Goal: Task Accomplishment & Management: Complete application form

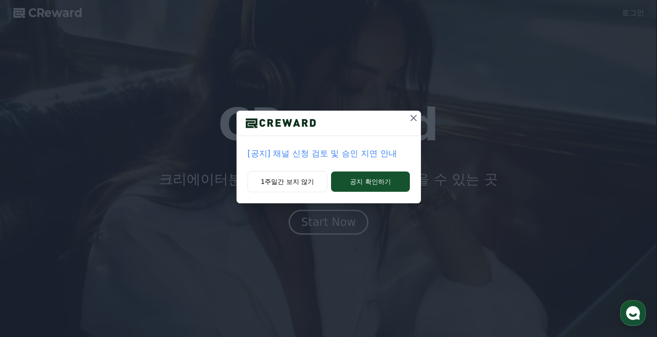
click at [344, 150] on p "[공지] 채널 신청 검토 및 승인 지연 안내" at bounding box center [329, 153] width 162 height 13
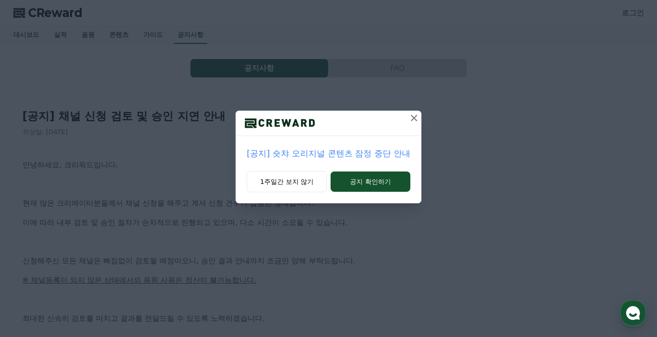
click at [344, 150] on p "[공지] 숏챠 오리지널 콘텐츠 잠정 중단 안내" at bounding box center [328, 153] width 163 height 13
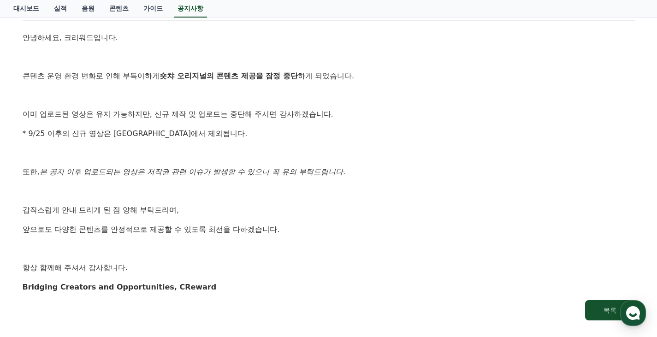
scroll to position [138, 0]
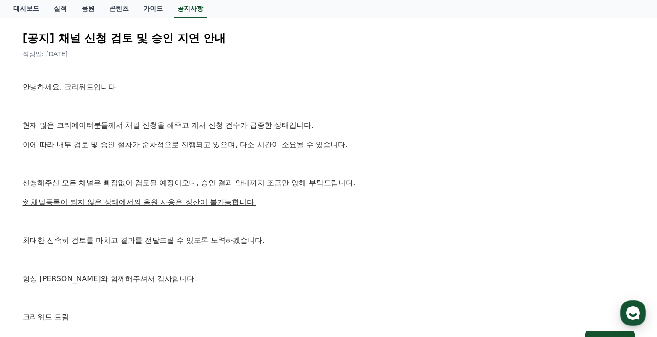
scroll to position [92, 0]
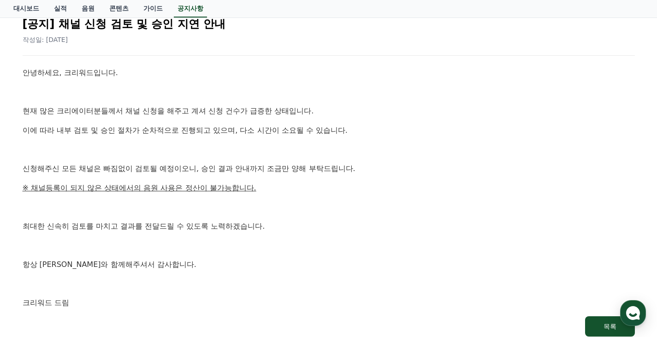
drag, startPoint x: 36, startPoint y: 143, endPoint x: 188, endPoint y: 158, distance: 153.5
click at [178, 154] on div "안녕하세요, 크리워드입니다. 현재 많은 크리에이터분들께서 채널 신청을 해주고 계셔 신청 건수가 급증한 상태입니다. 이에 따라 내부 검토 및 승…" at bounding box center [329, 188] width 613 height 242
drag, startPoint x: 149, startPoint y: 185, endPoint x: 201, endPoint y: 185, distance: 51.7
click at [201, 185] on u "※ 채널등록이 되지 않은 상태에서의 음원 사용은 정산이 불가능합니다." at bounding box center [140, 188] width 234 height 9
click at [202, 185] on u "※ 채널등록이 되지 않은 상태에서의 음원 사용은 정산이 불가능합니다." at bounding box center [140, 188] width 234 height 9
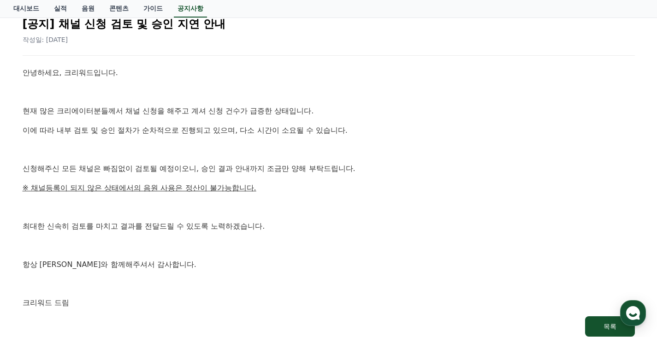
click at [108, 190] on u "※ 채널등록이 되지 않은 상태에서의 음원 사용은 정산이 불가능합니다." at bounding box center [140, 188] width 234 height 9
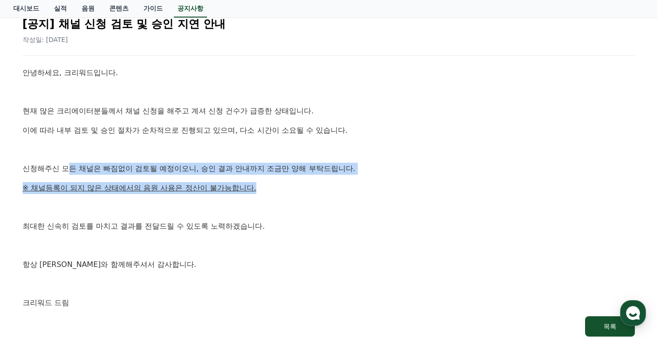
drag, startPoint x: 67, startPoint y: 166, endPoint x: 337, endPoint y: 190, distance: 271.4
click at [336, 187] on div "안녕하세요, 크리워드입니다. 현재 많은 크리에이터분들께서 채널 신청을 해주고 계셔 신청 건수가 급증한 상태입니다. 이에 따라 내부 검토 및 승…" at bounding box center [329, 188] width 613 height 242
click at [337, 190] on p "※ 채널등록이 되지 않은 상태에서의 음원 사용은 정산이 불가능합니다." at bounding box center [329, 188] width 613 height 12
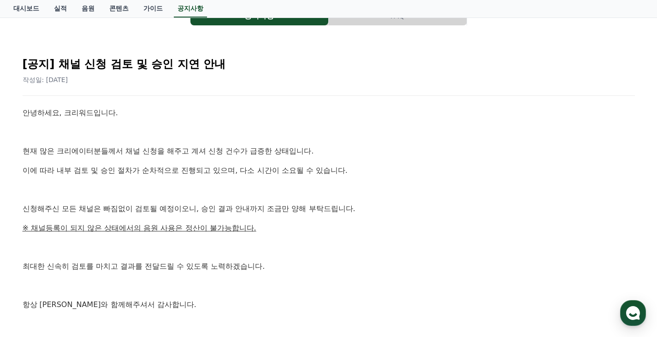
scroll to position [0, 0]
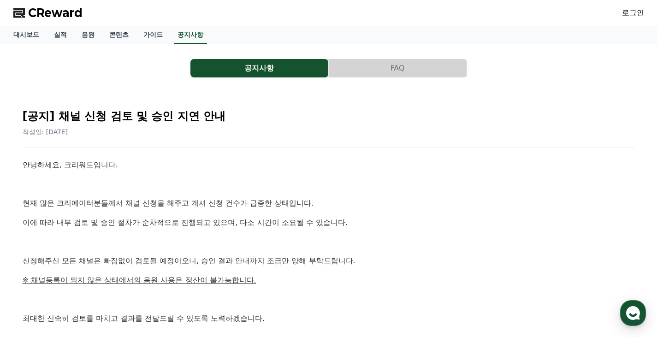
click at [72, 14] on span "CReward" at bounding box center [55, 13] width 54 height 15
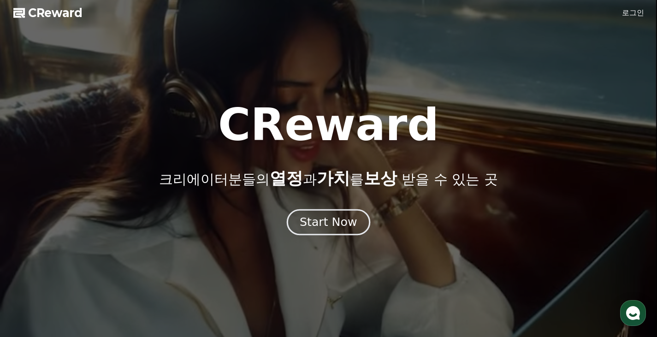
click at [347, 216] on div "Start Now" at bounding box center [328, 223] width 57 height 16
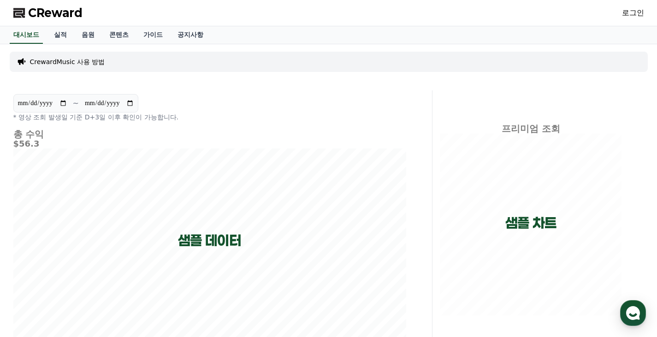
click at [630, 17] on link "로그인" at bounding box center [633, 12] width 22 height 11
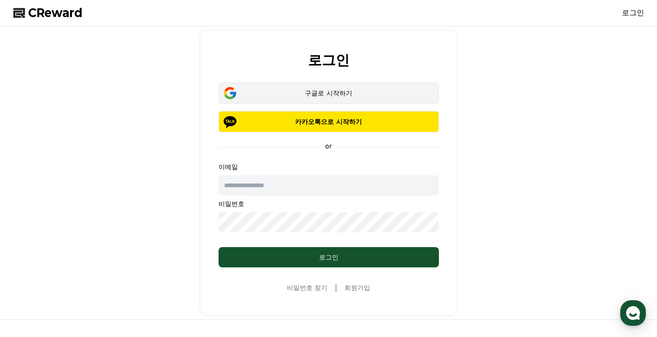
click at [382, 96] on div "구글로 시작하기" at bounding box center [329, 93] width 194 height 9
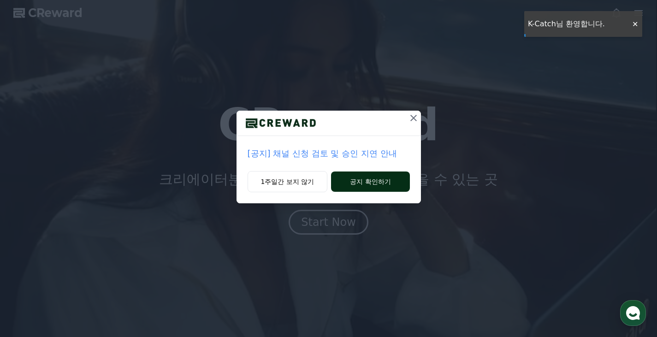
drag, startPoint x: 366, startPoint y: 182, endPoint x: 363, endPoint y: 177, distance: 5.6
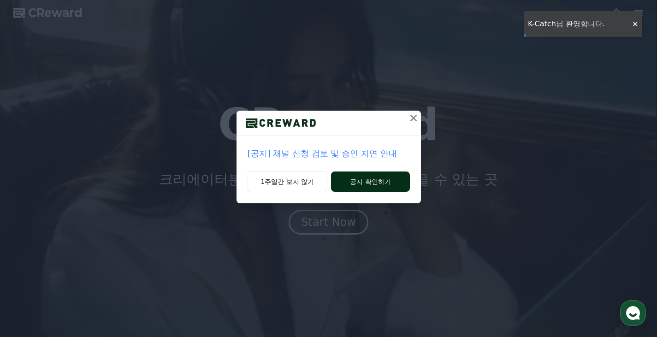
click at [363, 177] on button "공지 확인하기" at bounding box center [370, 182] width 78 height 20
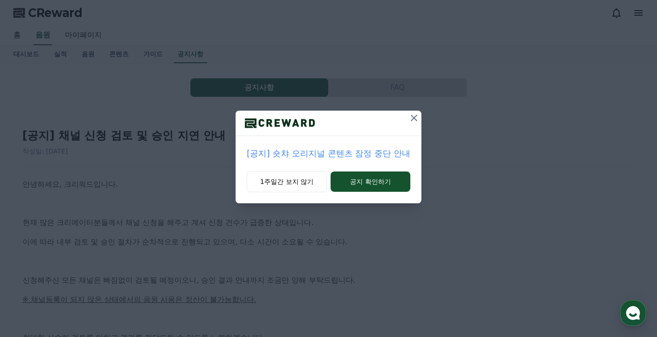
click at [412, 120] on icon at bounding box center [414, 118] width 6 height 6
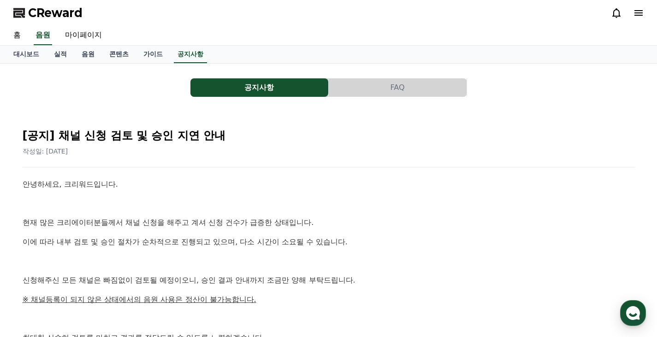
click at [56, 20] on div "CReward" at bounding box center [329, 13] width 646 height 26
click at [58, 16] on span "CReward" at bounding box center [55, 13] width 54 height 15
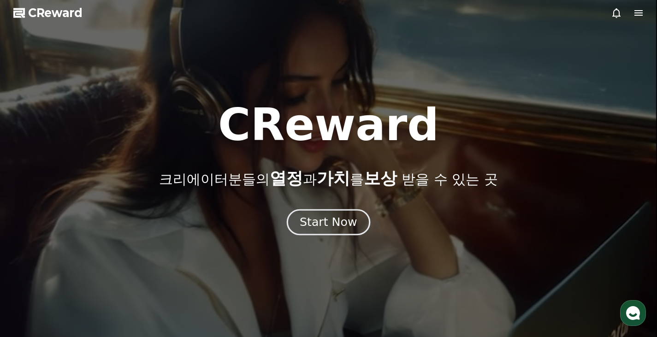
click at [324, 217] on div "Start Now" at bounding box center [328, 223] width 57 height 16
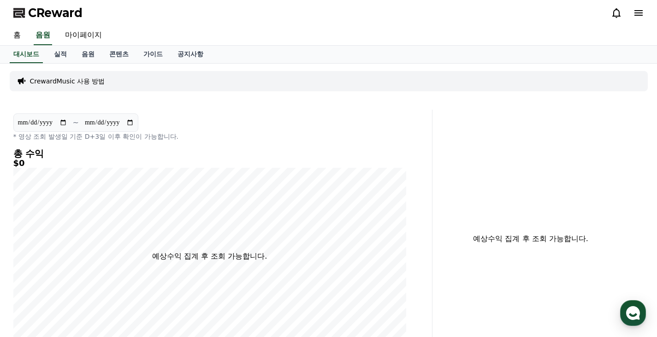
click at [648, 8] on div "CReward" at bounding box center [329, 13] width 646 height 26
click at [638, 15] on icon at bounding box center [639, 13] width 8 height 6
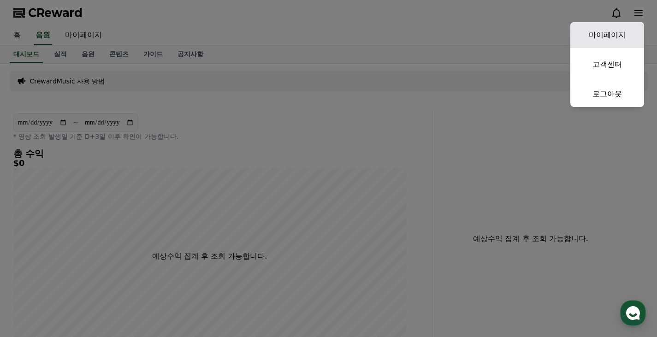
click at [621, 30] on link "마이페이지" at bounding box center [608, 35] width 74 height 26
select select "**********"
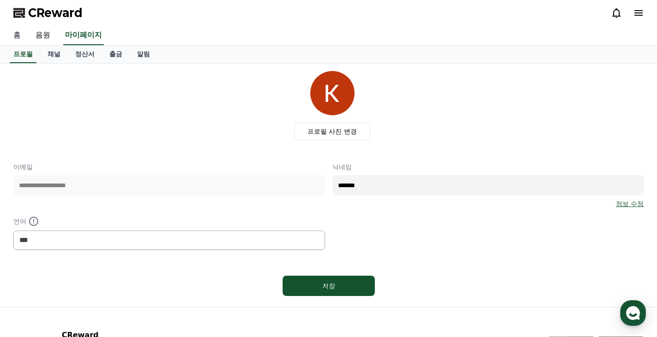
click at [15, 33] on link "홈" at bounding box center [17, 35] width 22 height 19
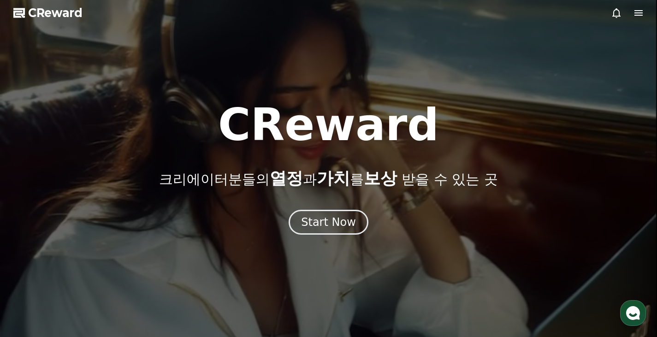
click at [36, 9] on span "CReward" at bounding box center [55, 13] width 54 height 15
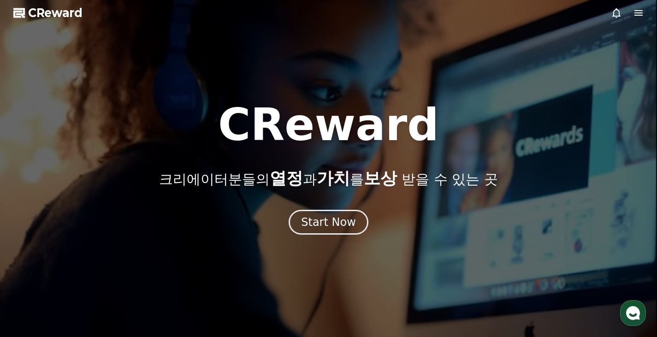
click at [617, 10] on icon at bounding box center [616, 12] width 11 height 11
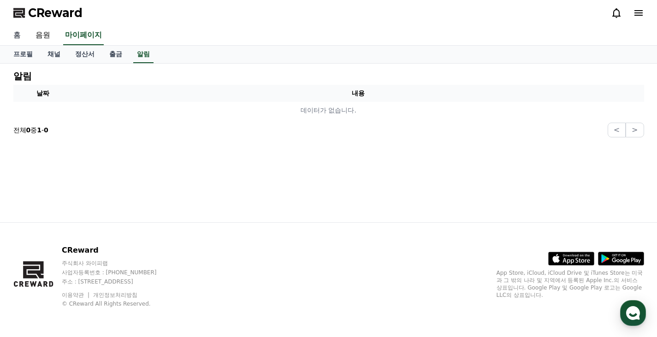
click at [19, 37] on link "홈" at bounding box center [17, 35] width 22 height 19
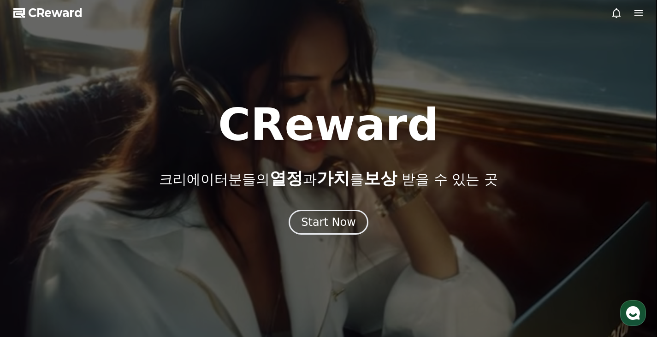
click at [641, 13] on icon at bounding box center [639, 13] width 8 height 6
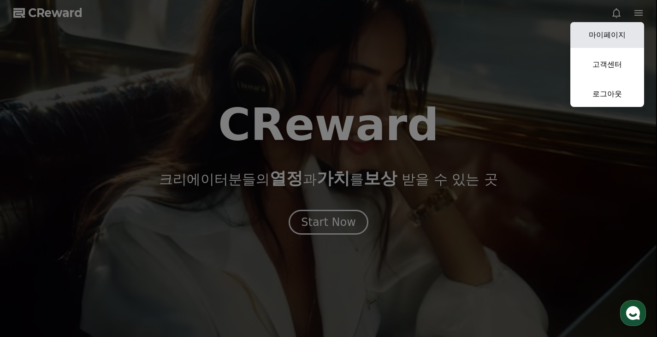
click at [624, 34] on link "마이페이지" at bounding box center [608, 35] width 74 height 26
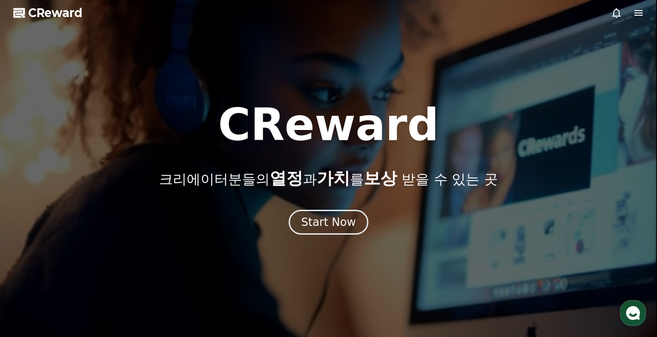
select select "**********"
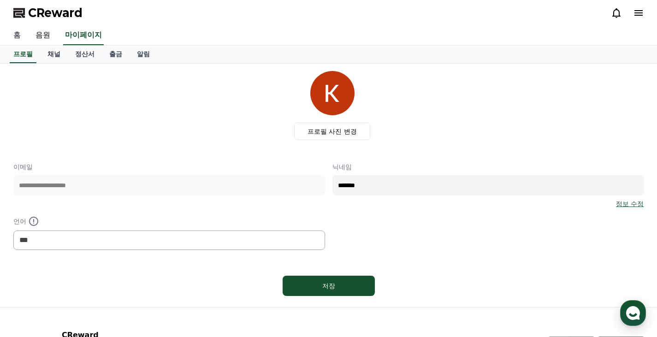
click at [17, 34] on link "홈" at bounding box center [17, 35] width 22 height 19
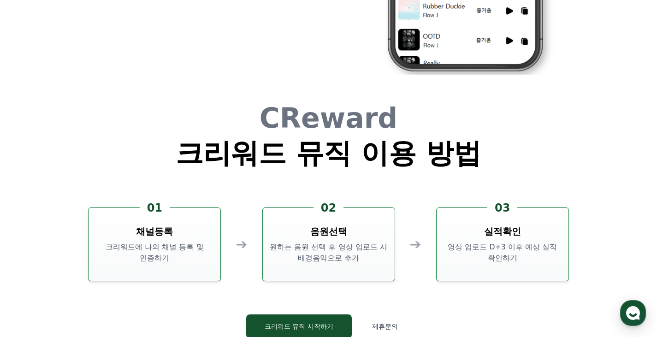
scroll to position [2500, 0]
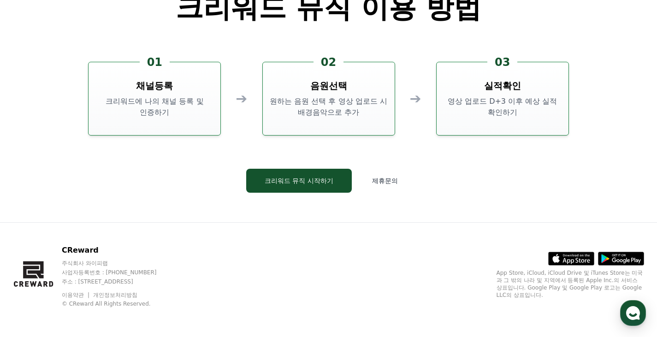
click at [149, 88] on h3 "채널등록" at bounding box center [154, 85] width 37 height 13
click at [352, 114] on p "원하는 음원 선택 후 영상 업로드 시 배경음악으로 추가" at bounding box center [329, 107] width 125 height 22
click at [467, 101] on p "영상 업로드 D+3 이후 예상 실적 확인하기" at bounding box center [503, 107] width 125 height 22
click at [308, 184] on button "크리워드 뮤직 시작하기" at bounding box center [299, 181] width 106 height 24
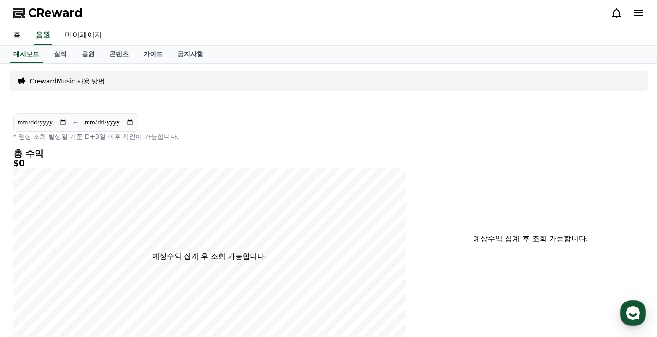
click at [14, 38] on link "홈" at bounding box center [17, 35] width 22 height 19
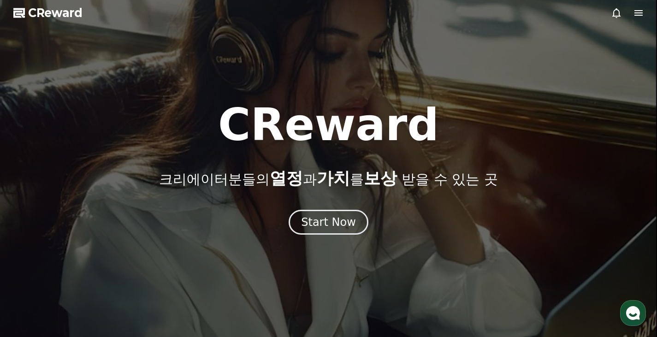
click at [632, 12] on div at bounding box center [627, 12] width 33 height 11
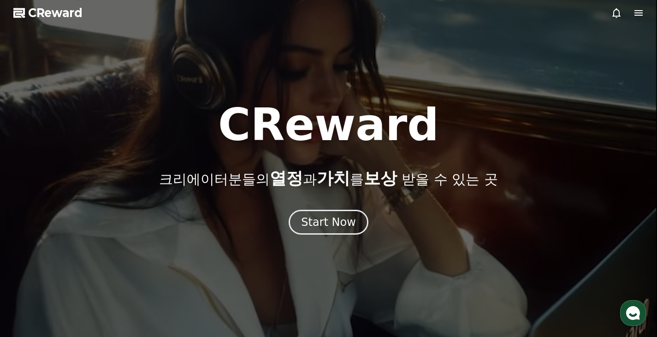
click at [636, 12] on icon at bounding box center [639, 13] width 8 height 6
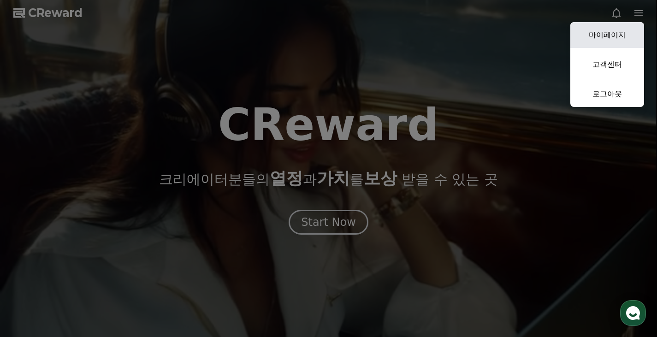
click at [619, 32] on link "마이페이지" at bounding box center [608, 35] width 74 height 26
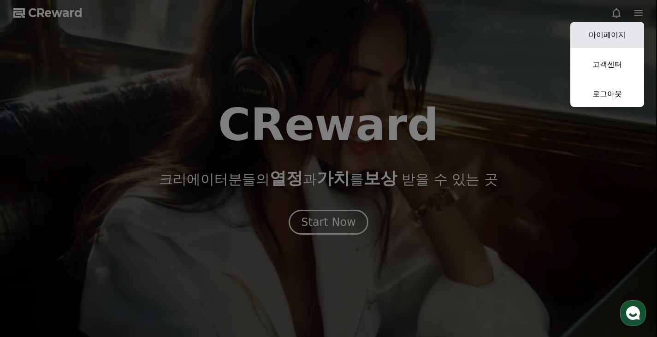
select select "**********"
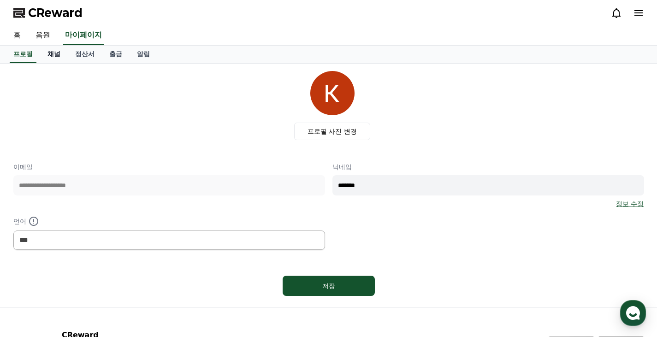
click at [61, 59] on link "채널" at bounding box center [54, 55] width 28 height 18
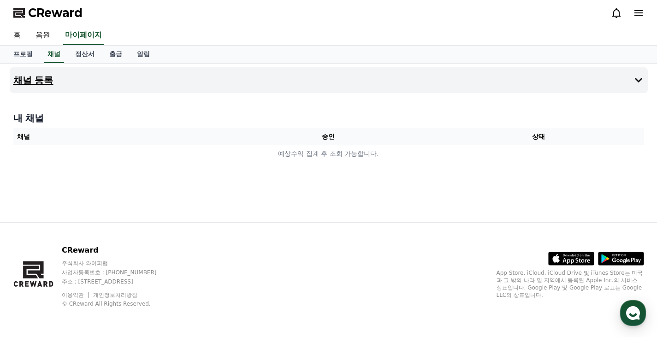
click at [39, 82] on h4 "채널 등록" at bounding box center [33, 80] width 40 height 10
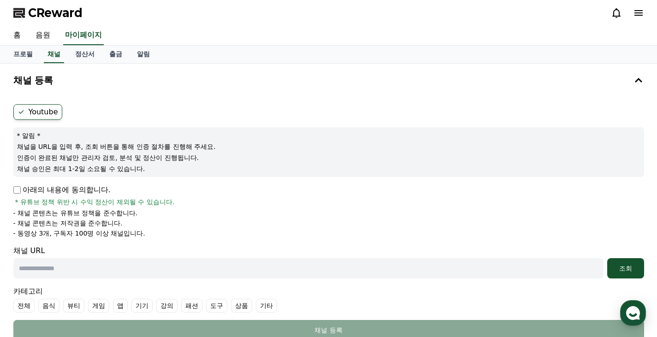
click at [53, 115] on label "Youtube" at bounding box center [37, 112] width 49 height 16
click at [19, 190] on p "아래의 내용에 동의합니다." at bounding box center [61, 190] width 97 height 11
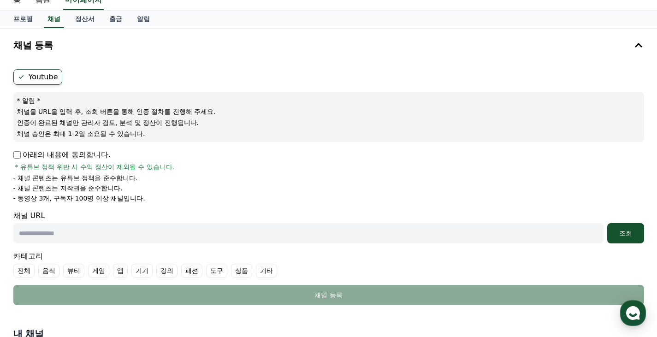
scroll to position [46, 0]
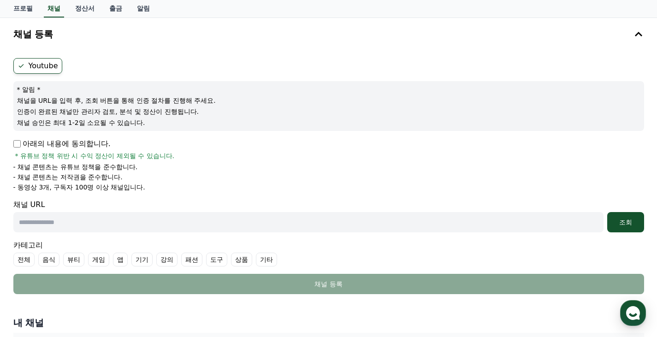
click at [79, 218] on input "text" at bounding box center [308, 222] width 591 height 20
paste input "**********"
type input "**********"
click at [625, 219] on div "조회" at bounding box center [626, 222] width 30 height 9
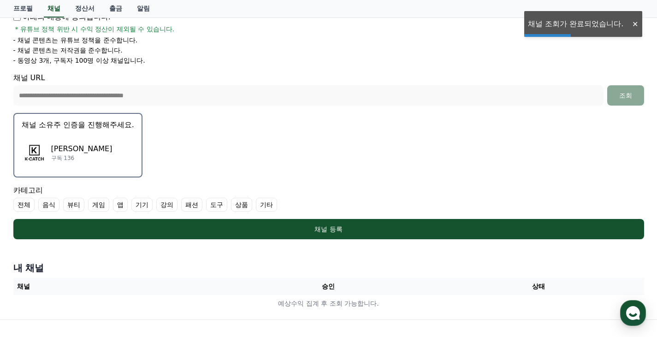
scroll to position [185, 0]
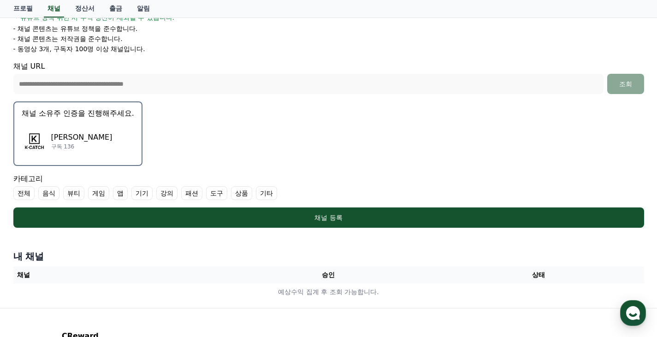
click at [269, 192] on label "기타" at bounding box center [266, 193] width 21 height 14
click at [34, 191] on label "전체" at bounding box center [23, 193] width 21 height 14
click at [298, 192] on label "기타" at bounding box center [283, 193] width 32 height 14
click at [27, 194] on label "전체" at bounding box center [29, 193] width 32 height 14
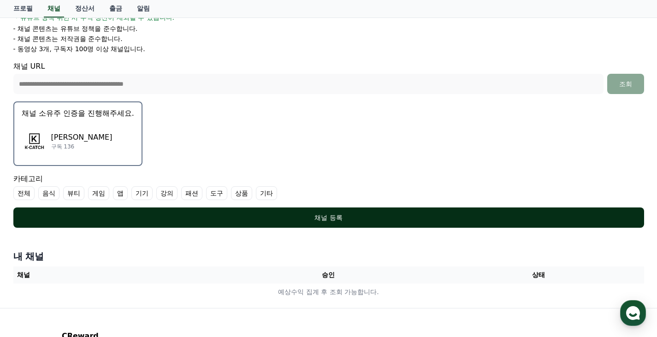
click at [286, 214] on div "채널 등록" at bounding box center [329, 217] width 594 height 9
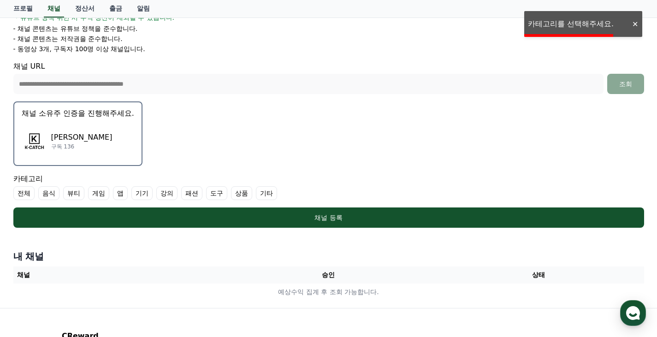
click at [270, 194] on label "기타" at bounding box center [266, 193] width 21 height 14
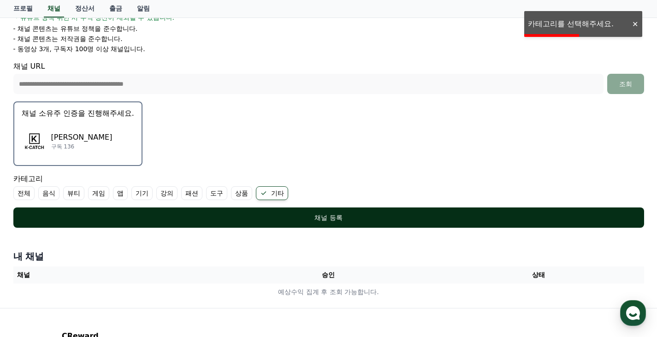
click at [282, 215] on div "채널 등록" at bounding box center [329, 217] width 594 height 9
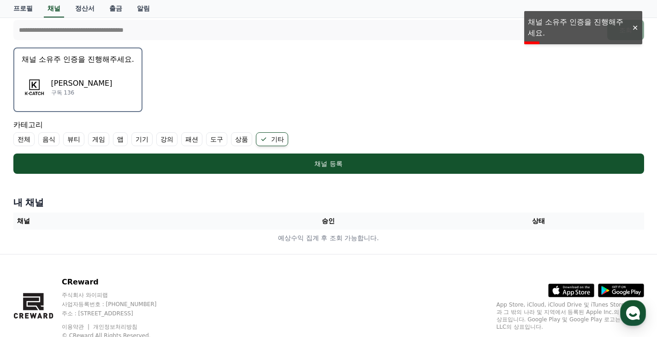
scroll to position [224, 0]
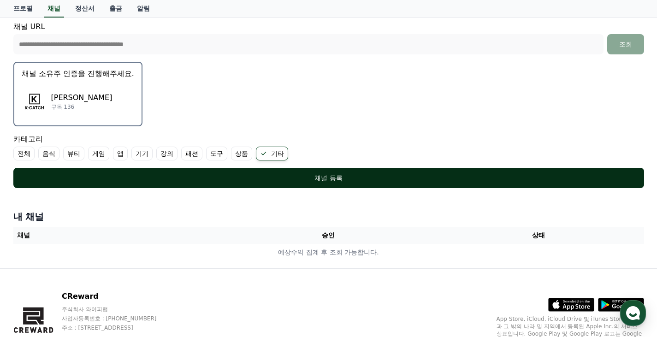
click at [303, 180] on div "채널 등록" at bounding box center [329, 177] width 594 height 9
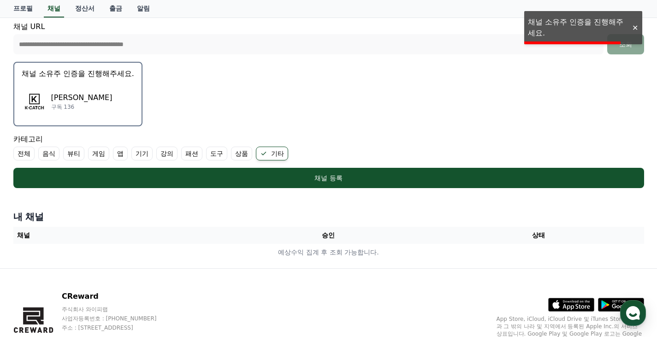
click at [121, 91] on div "케이캐치 구독 136" at bounding box center [78, 101] width 113 height 37
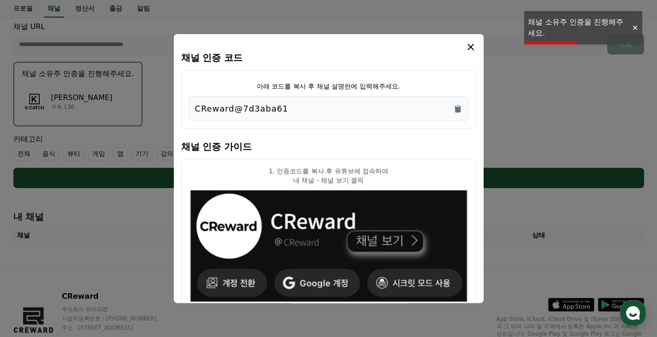
click at [312, 107] on div "CReward@7d3aba61" at bounding box center [329, 108] width 268 height 13
click at [455, 107] on icon "Copy to clipboard" at bounding box center [458, 108] width 6 height 7
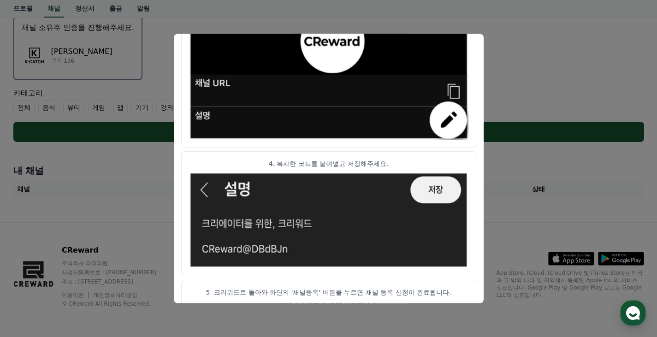
scroll to position [526, 0]
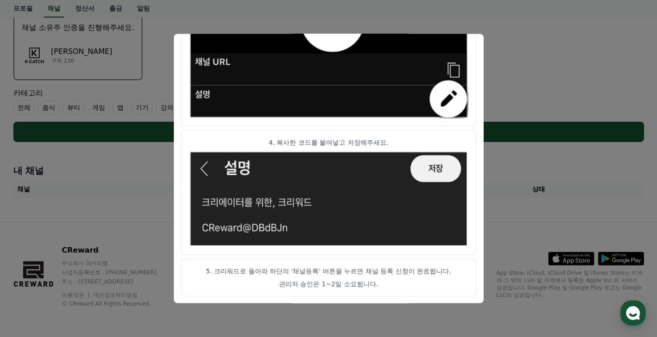
click at [572, 172] on button "close modal" at bounding box center [328, 168] width 657 height 337
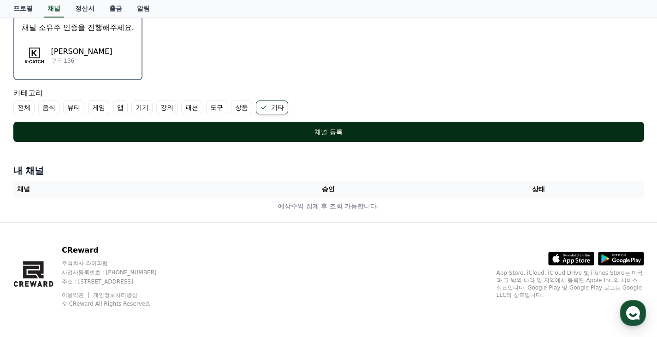
click at [418, 131] on div "채널 등록" at bounding box center [329, 131] width 594 height 9
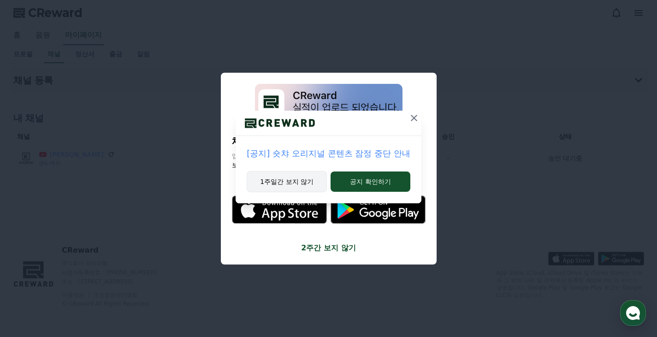
click at [305, 179] on button "1주일간 보지 않기" at bounding box center [287, 181] width 80 height 21
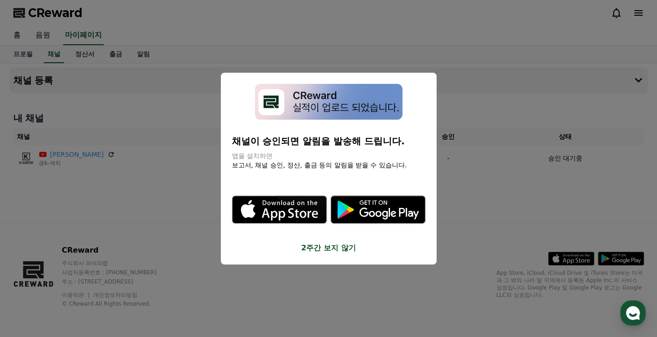
click at [341, 245] on button "2주간 보지 않기" at bounding box center [329, 248] width 194 height 11
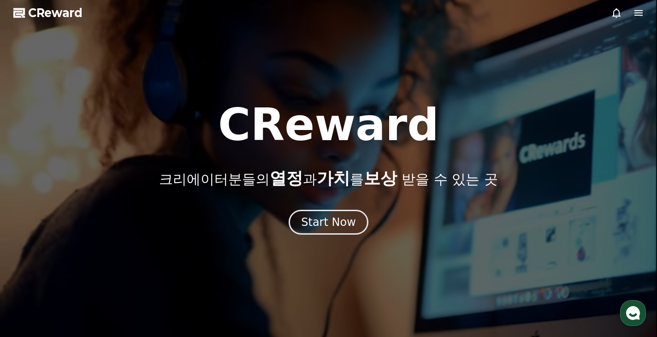
click at [618, 16] on icon at bounding box center [617, 13] width 8 height 10
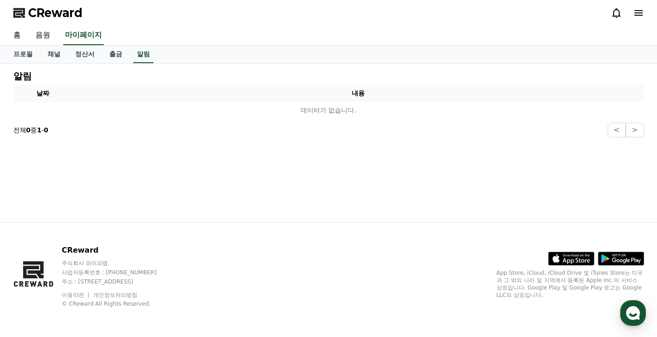
click at [42, 128] on strong "1" at bounding box center [39, 129] width 5 height 7
click at [48, 54] on link "채널" at bounding box center [54, 55] width 28 height 18
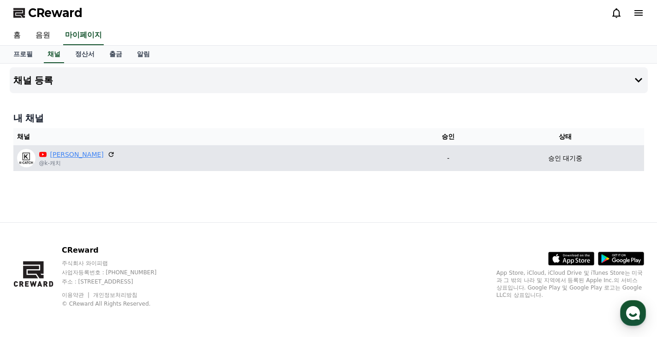
click at [67, 153] on link "[PERSON_NAME]" at bounding box center [77, 155] width 54 height 10
